Goal: Entertainment & Leisure: Consume media (video, audio)

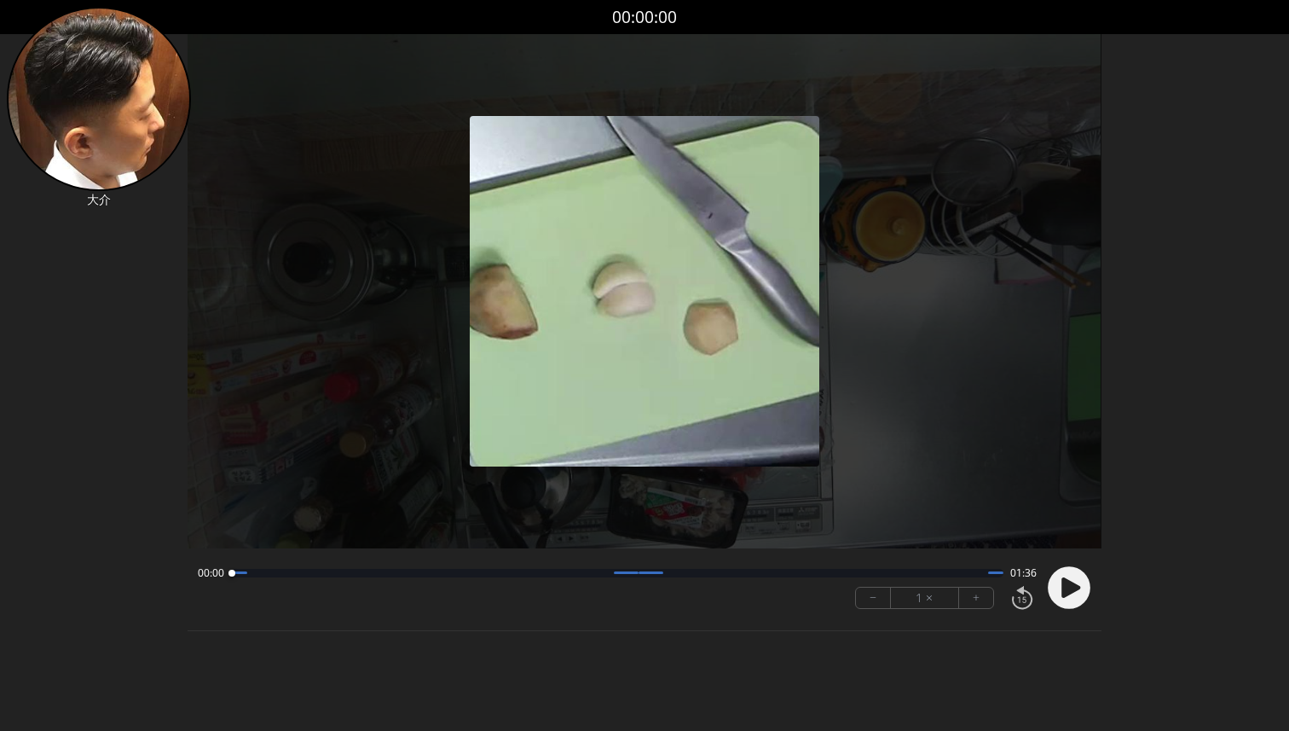
click at [1062, 582] on icon at bounding box center [1071, 586] width 19 height 20
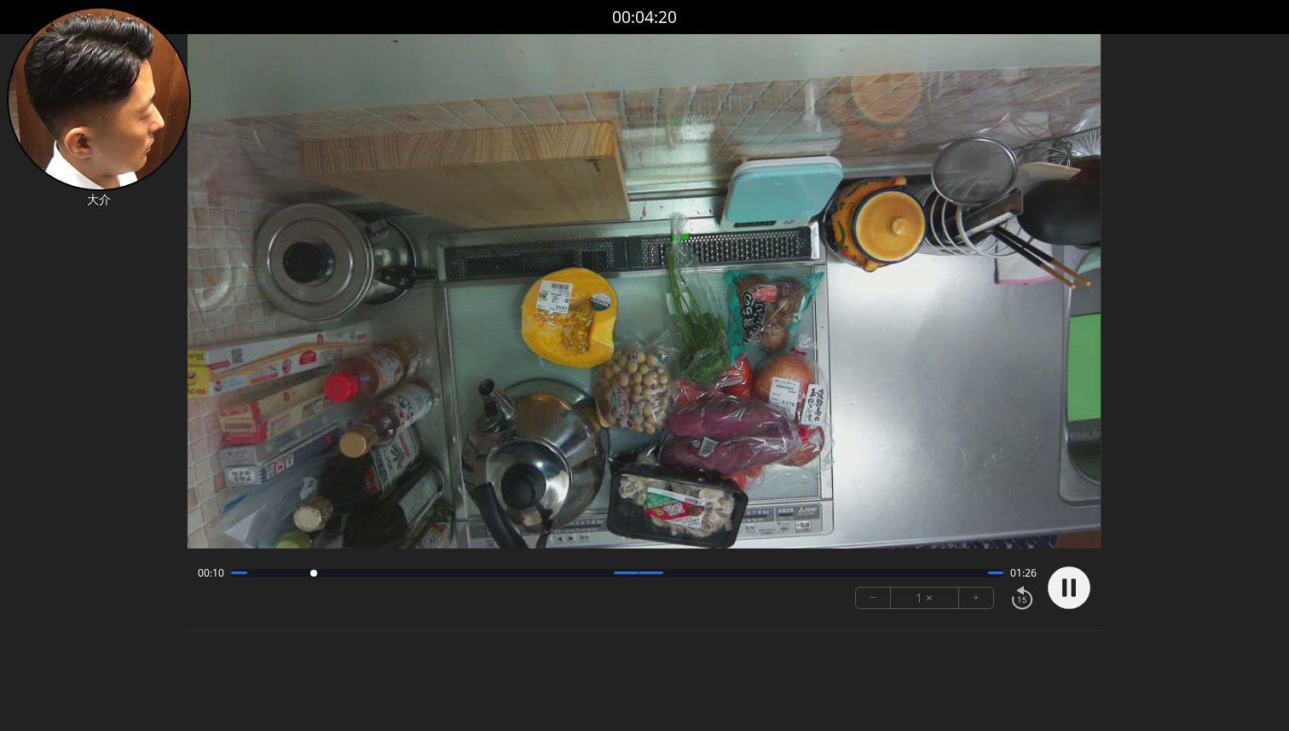
click at [333, 574] on div at bounding box center [617, 573] width 772 height 9
click at [405, 574] on div at bounding box center [617, 573] width 772 height 9
click at [450, 571] on div at bounding box center [617, 573] width 772 height 9
click at [487, 570] on div at bounding box center [617, 573] width 772 height 9
click at [535, 574] on div at bounding box center [617, 573] width 772 height 9
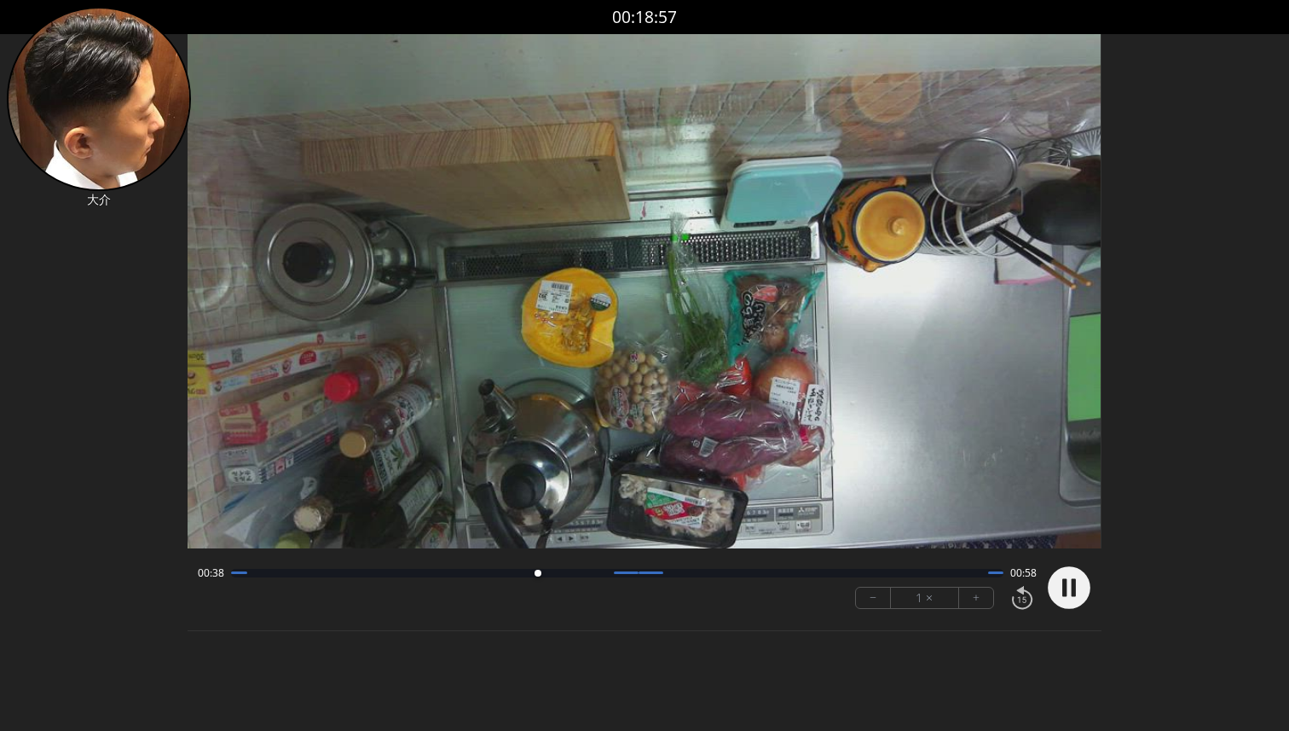
click at [569, 573] on div at bounding box center [617, 573] width 772 height 9
click at [601, 576] on div at bounding box center [617, 573] width 772 height 9
click at [686, 573] on div at bounding box center [617, 573] width 772 height 9
click at [610, 577] on div "00:56 00:39" at bounding box center [617, 573] width 838 height 14
click at [721, 585] on div "00:56 00:39 − 1 × +" at bounding box center [613, 587] width 845 height 58
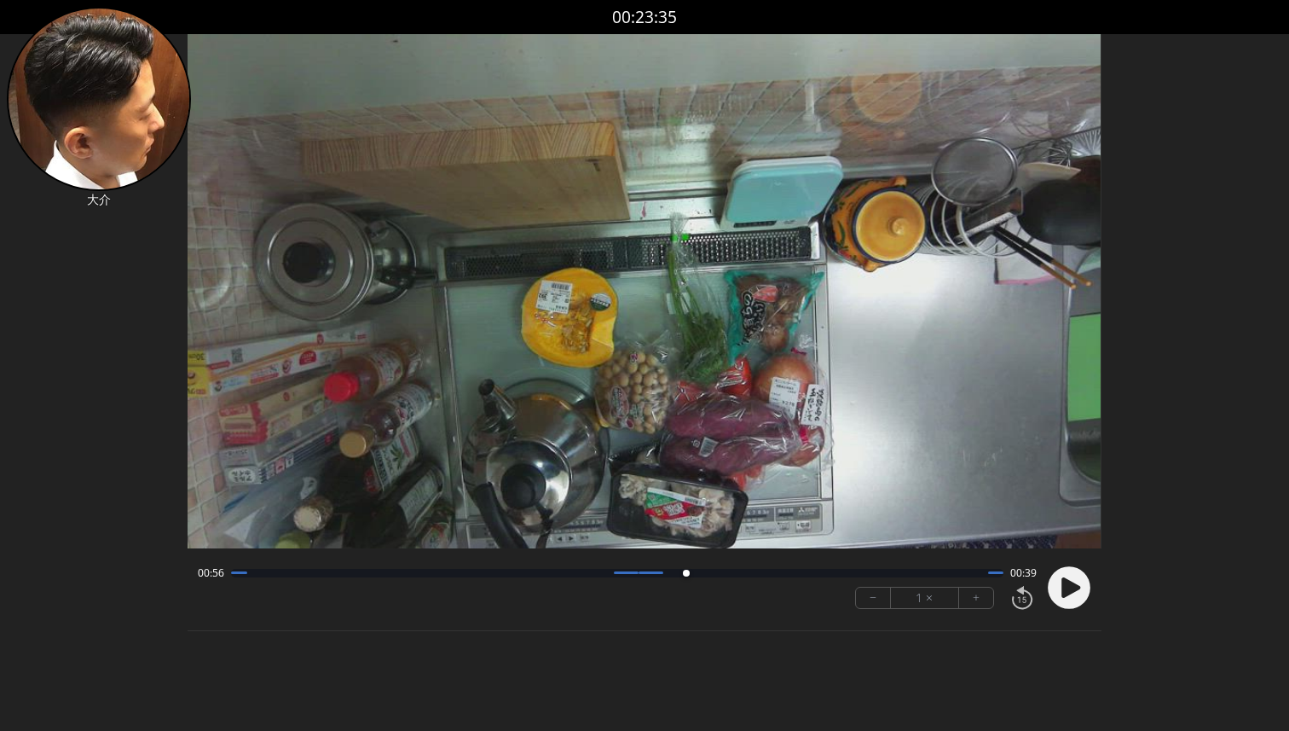
click at [745, 578] on div "00:56 00:39" at bounding box center [617, 573] width 838 height 14
click at [799, 566] on div "00:58 00:38" at bounding box center [617, 573] width 838 height 14
click at [803, 573] on div at bounding box center [617, 573] width 772 height 9
click at [845, 575] on div at bounding box center [617, 573] width 772 height 9
click at [881, 572] on div at bounding box center [617, 573] width 772 height 9
